Goal: Transaction & Acquisition: Download file/media

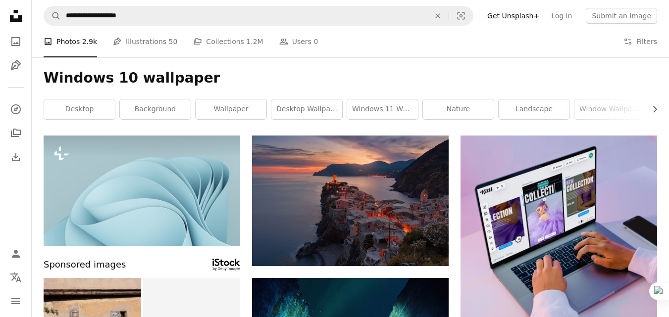
scroll to position [247, 0]
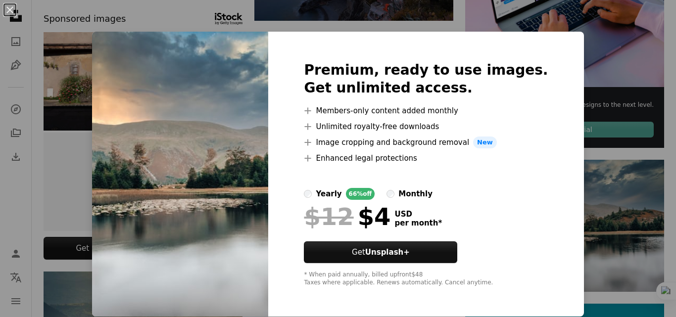
click at [82, 109] on div "An X shape Premium, ready to use images. Get unlimited access. A plus sign Memb…" at bounding box center [338, 158] width 676 height 317
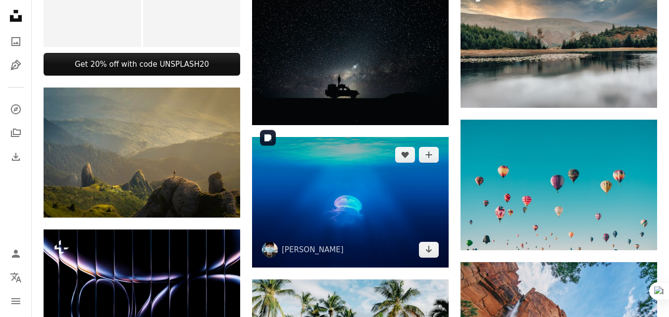
scroll to position [396, 0]
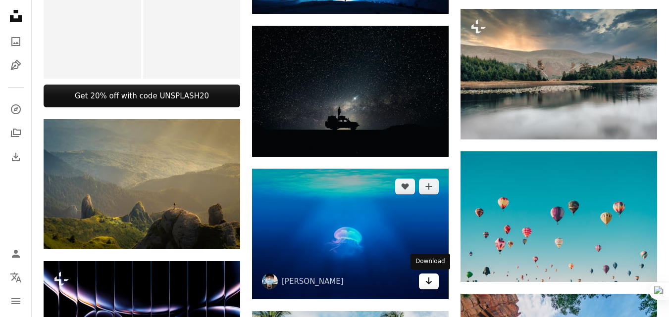
click at [428, 284] on icon "Arrow pointing down" at bounding box center [429, 281] width 8 height 12
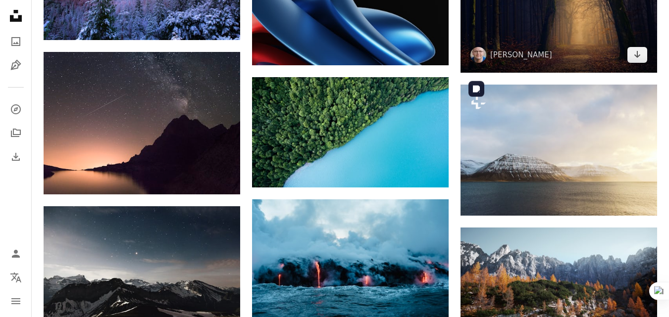
scroll to position [841, 0]
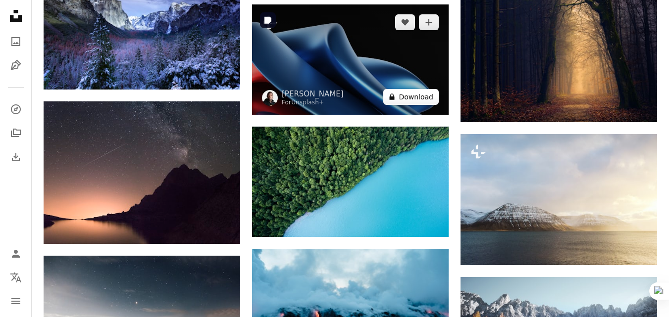
click at [411, 101] on button "A lock Download" at bounding box center [410, 97] width 55 height 16
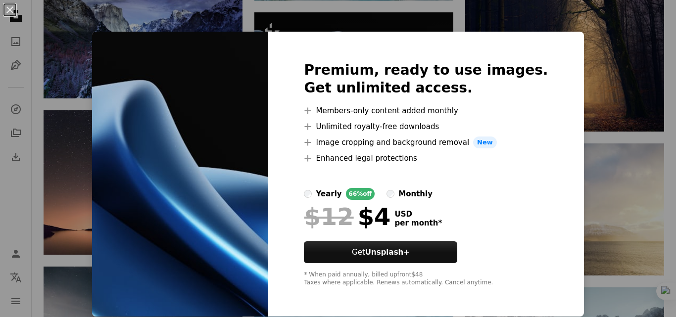
drag, startPoint x: 87, startPoint y: 143, endPoint x: 336, endPoint y: 184, distance: 252.3
click at [87, 144] on div "An X shape Premium, ready to use images. Get unlimited access. A plus sign Memb…" at bounding box center [338, 158] width 676 height 317
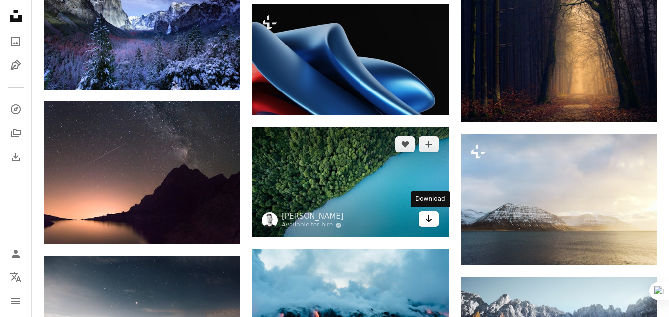
click at [429, 220] on icon "Download" at bounding box center [429, 218] width 6 height 7
